Goal: Task Accomplishment & Management: Use online tool/utility

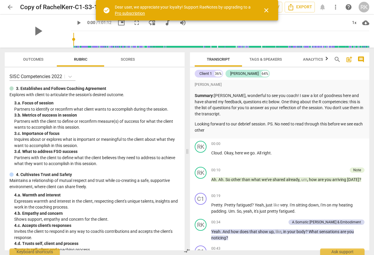
click at [267, 12] on span "close" at bounding box center [265, 10] width 7 height 7
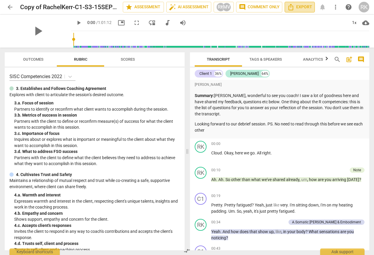
click at [293, 7] on icon "Export" at bounding box center [290, 7] width 5 height 7
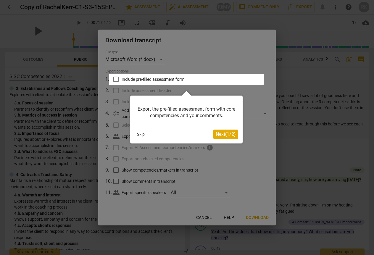
click at [115, 79] on div at bounding box center [186, 79] width 155 height 11
click at [111, 80] on div at bounding box center [186, 79] width 155 height 11
click at [220, 137] on button "Next ( 1 / 2 )" at bounding box center [225, 133] width 25 height 9
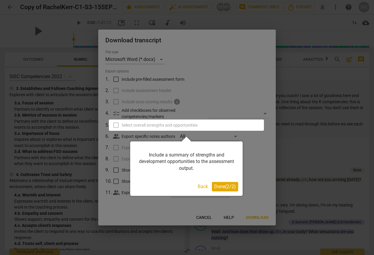
click at [223, 186] on span "Done ( 2 / 2 )" at bounding box center [225, 187] width 22 height 6
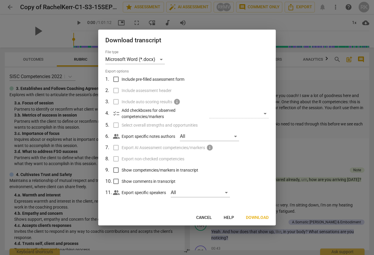
click at [116, 79] on input "Include pre-filled assessment form" at bounding box center [115, 79] width 11 height 11
checkbox input "true"
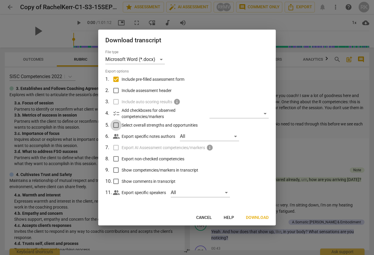
click at [117, 126] on input "Select overall strengths and opportunities" at bounding box center [115, 124] width 11 height 11
checkbox input "true"
click at [259, 218] on span "Next" at bounding box center [263, 218] width 11 height 6
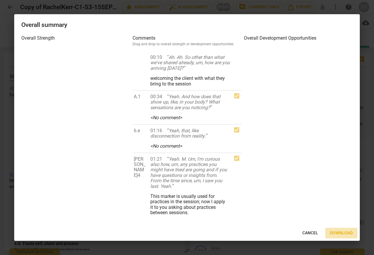
click at [331, 232] on span "Download" at bounding box center [341, 233] width 23 height 6
